Goal: Browse casually

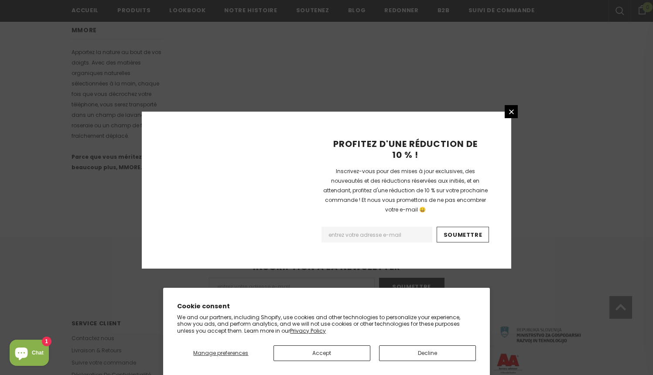
scroll to position [540, 0]
